Goal: Navigation & Orientation: Find specific page/section

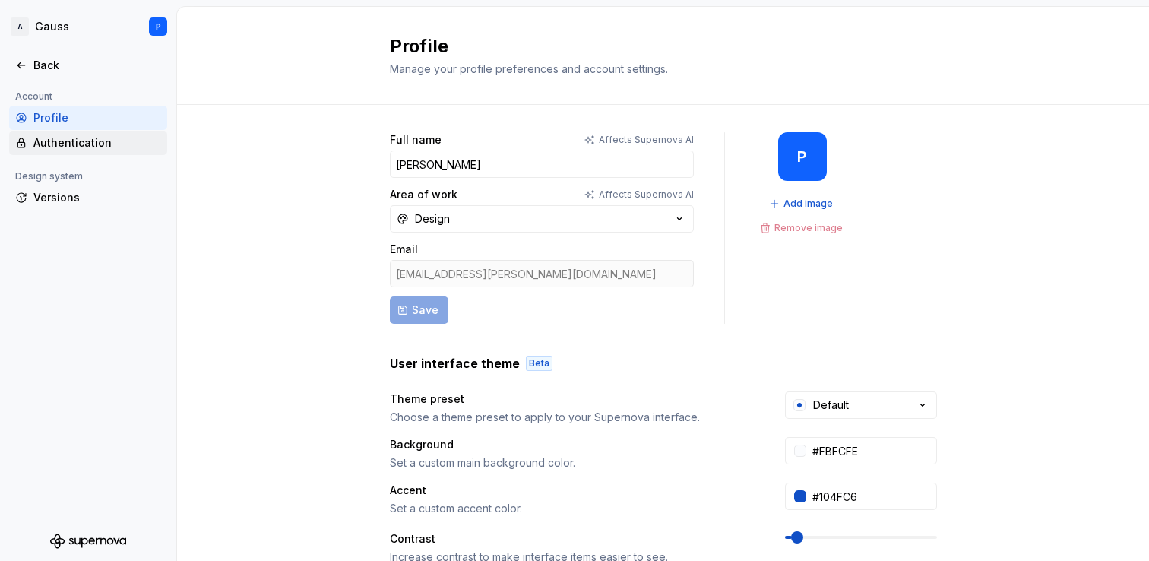
click at [84, 143] on div "Authentication" at bounding box center [97, 142] width 128 height 15
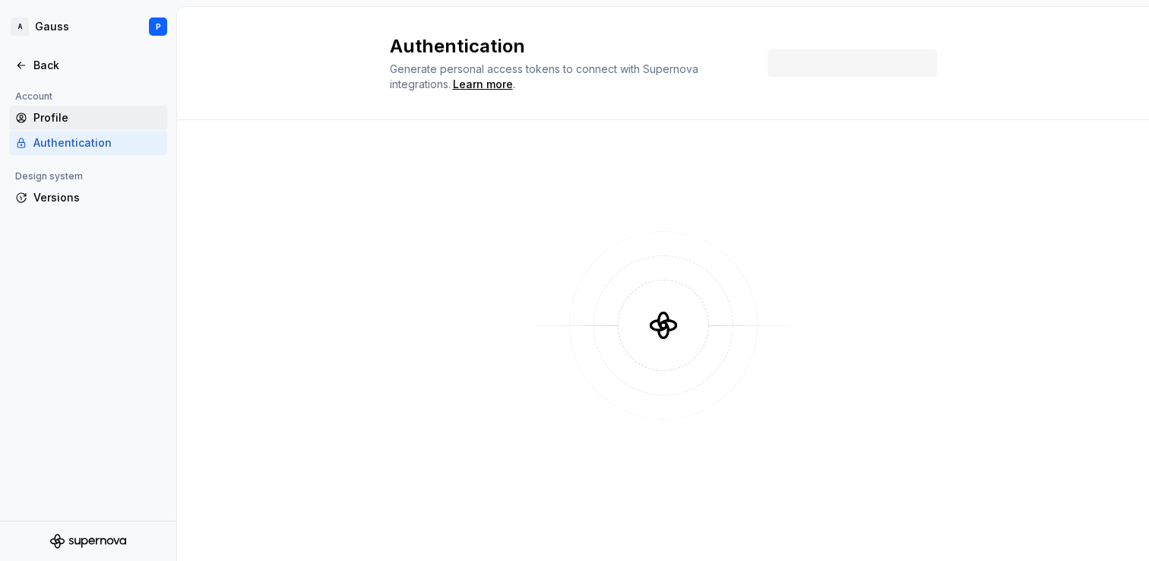
click at [72, 119] on div "Profile" at bounding box center [97, 117] width 128 height 15
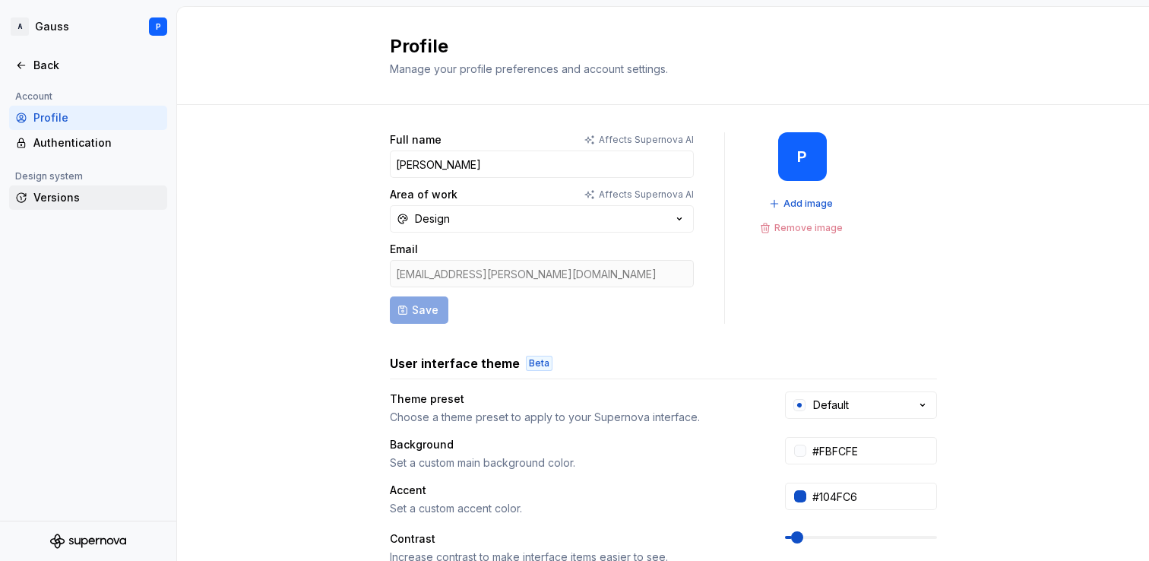
click at [59, 195] on div "Versions" at bounding box center [97, 197] width 128 height 15
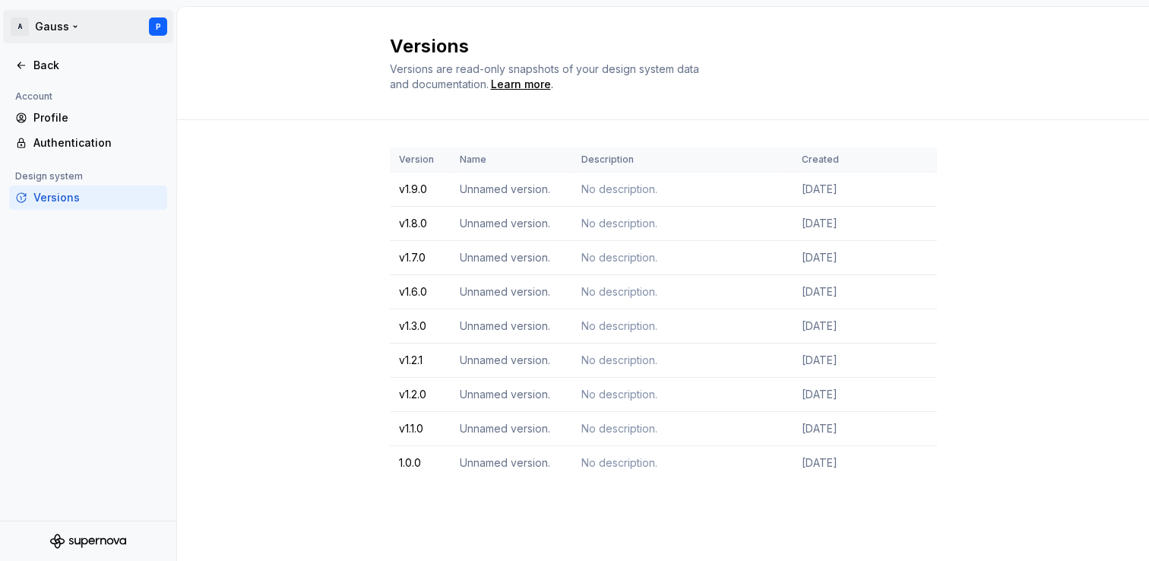
click at [67, 33] on html "A Gauss P Back Account Profile Authentication Design system Versions Versions V…" at bounding box center [574, 280] width 1149 height 561
click at [82, 543] on html "A Gauss P Back Account Profile Authentication Design system Versions Versions V…" at bounding box center [574, 280] width 1149 height 561
click at [83, 536] on icon "Supernova Logo" at bounding box center [88, 541] width 76 height 15
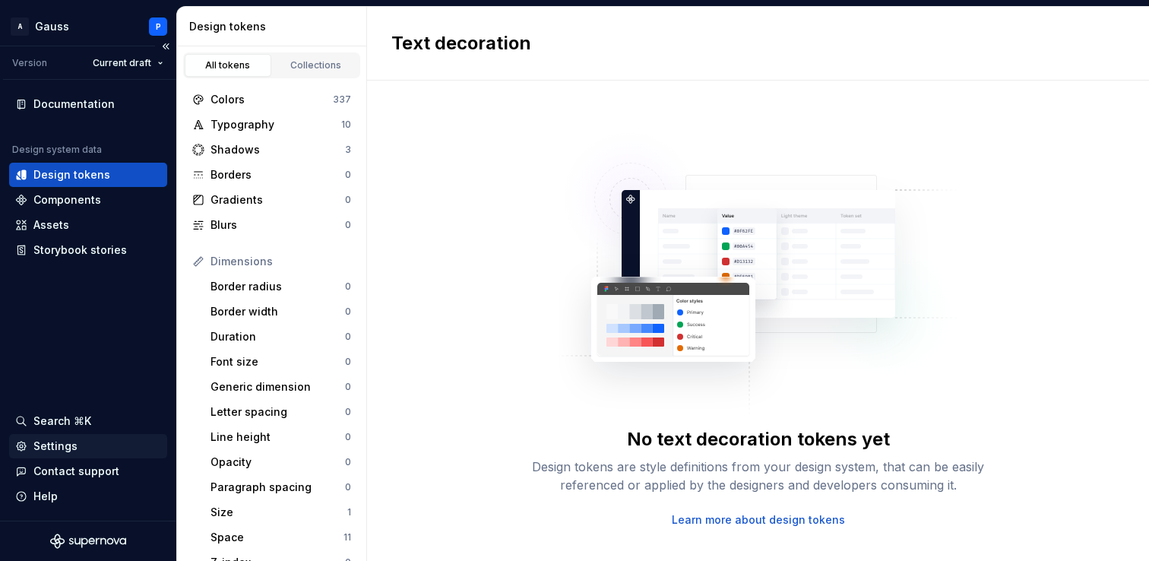
click at [65, 448] on div "Settings" at bounding box center [55, 446] width 44 height 15
